Goal: Task Accomplishment & Management: Use online tool/utility

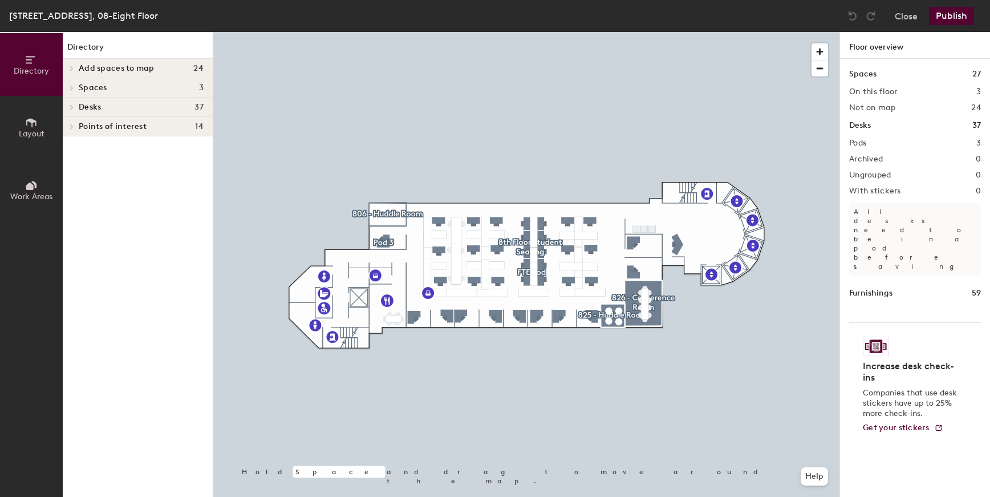
click at [70, 108] on span at bounding box center [71, 107] width 10 height 6
click at [72, 144] on icon at bounding box center [72, 146] width 2 height 5
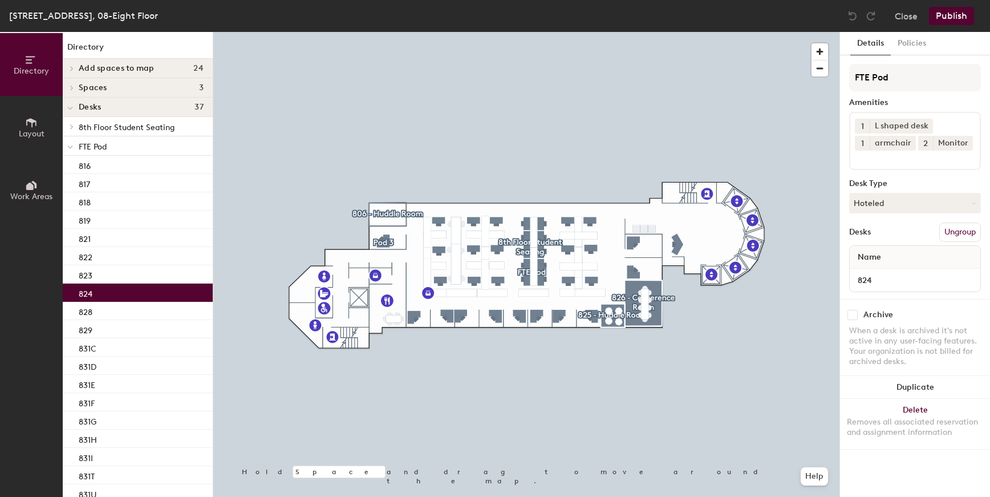
click at [117, 294] on div "824" at bounding box center [138, 292] width 150 height 18
click at [976, 201] on button "Hoteled" at bounding box center [915, 203] width 132 height 21
click at [875, 238] on div "Assigned" at bounding box center [907, 238] width 114 height 17
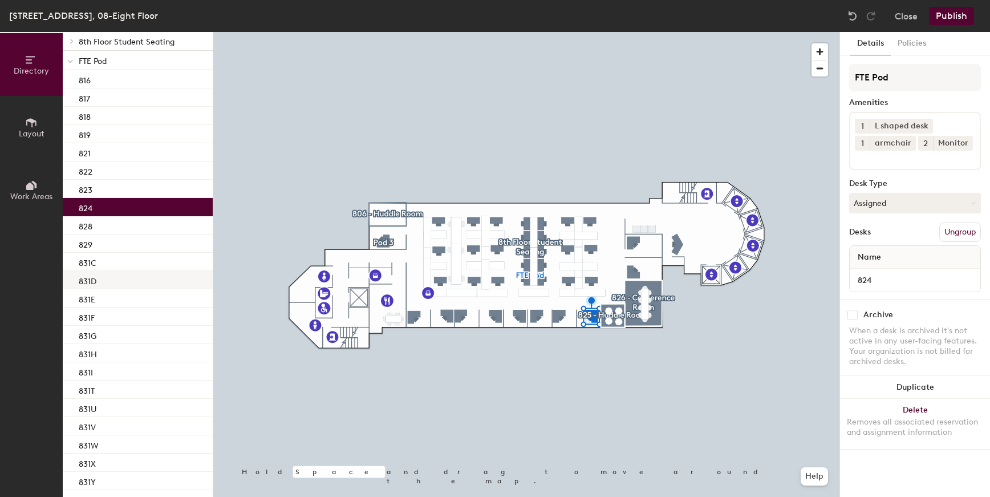
scroll to position [127, 0]
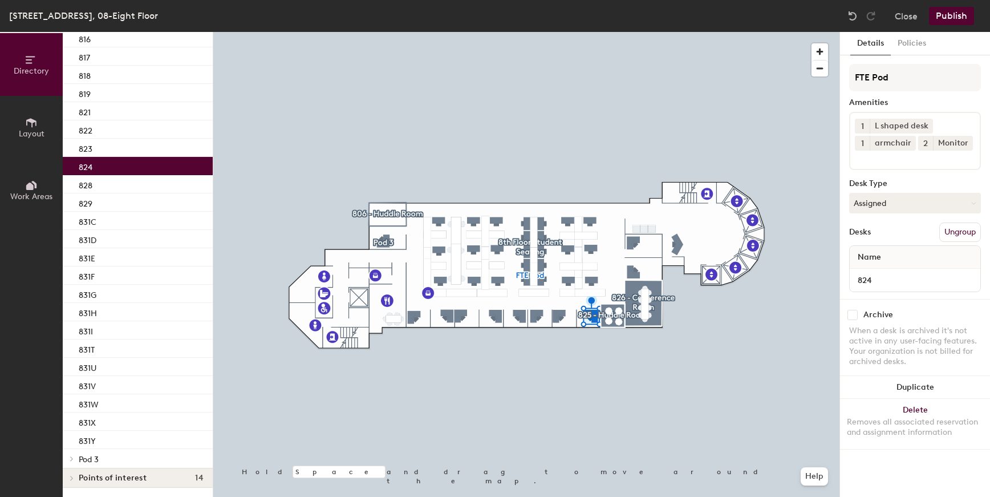
click at [71, 458] on icon at bounding box center [72, 459] width 5 height 6
click at [86, 473] on p "807" at bounding box center [86, 477] width 14 height 13
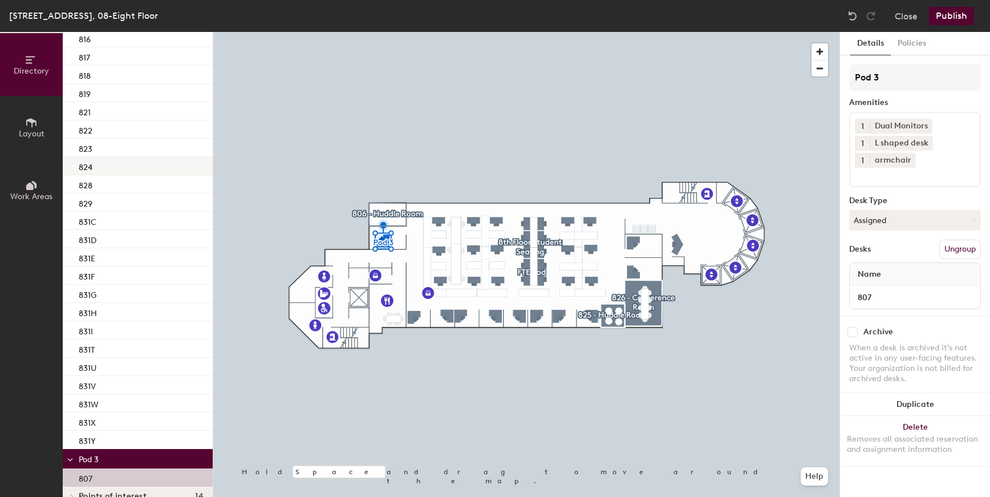
click at [87, 164] on p "824" at bounding box center [86, 165] width 14 height 13
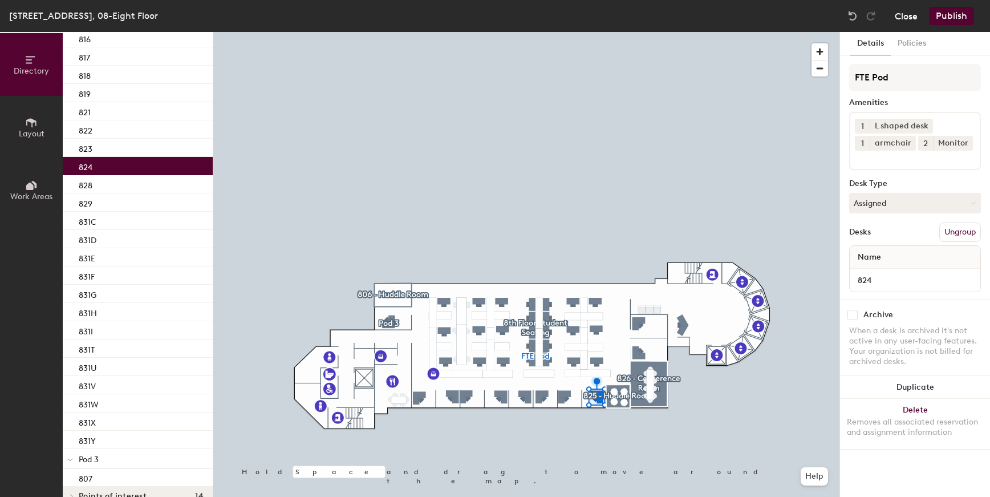
click at [900, 14] on button "Close" at bounding box center [906, 16] width 23 height 18
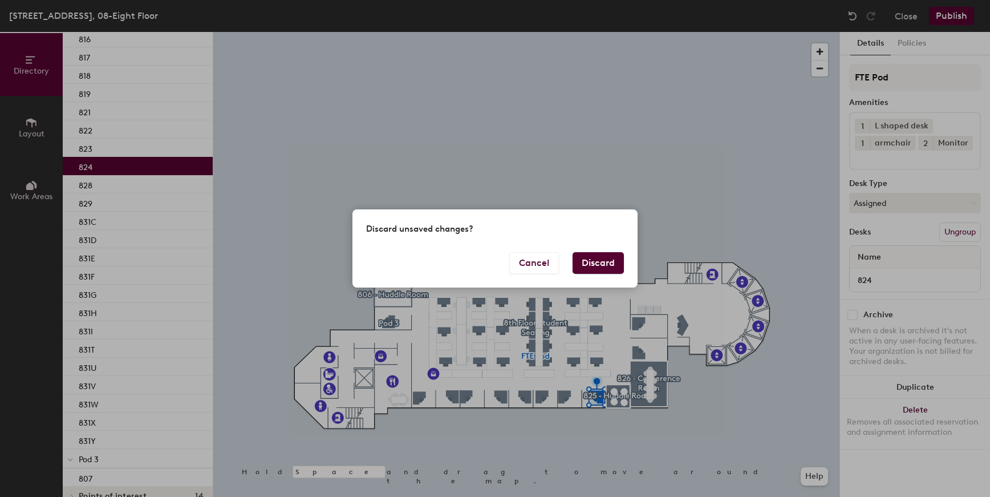
click at [607, 264] on button "Discard" at bounding box center [598, 263] width 51 height 22
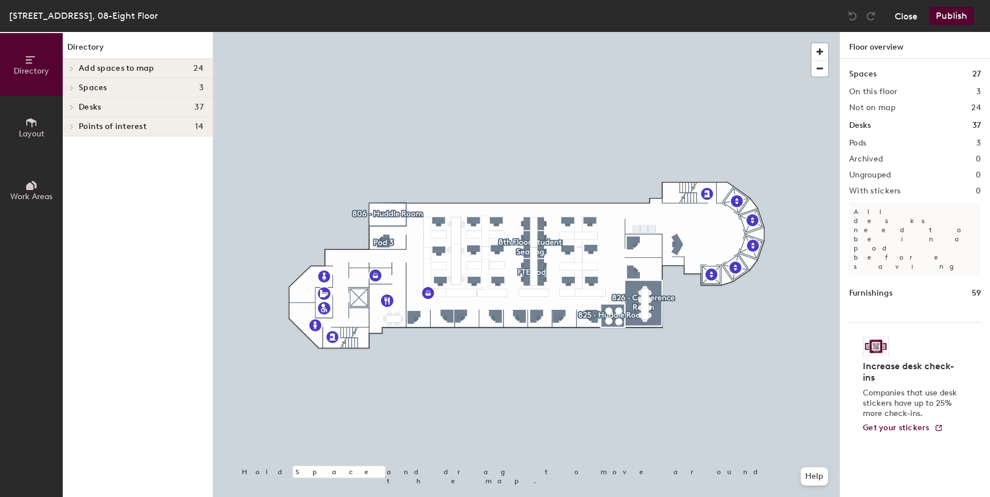
click at [908, 13] on button "Close" at bounding box center [906, 16] width 23 height 18
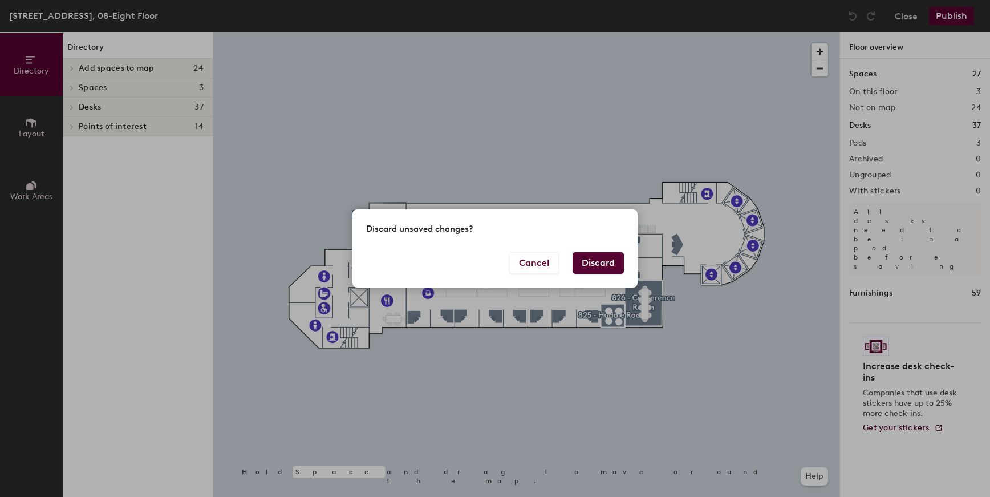
click at [598, 261] on button "Discard" at bounding box center [598, 263] width 51 height 22
